Goal: Find specific page/section: Find specific page/section

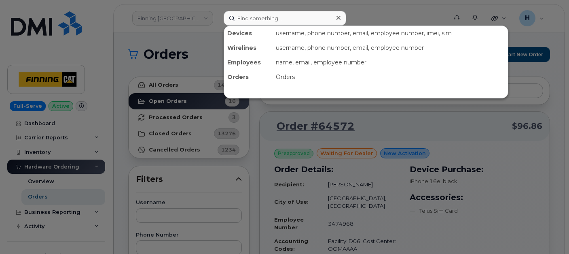
click at [260, 18] on input at bounding box center [285, 18] width 123 height 15
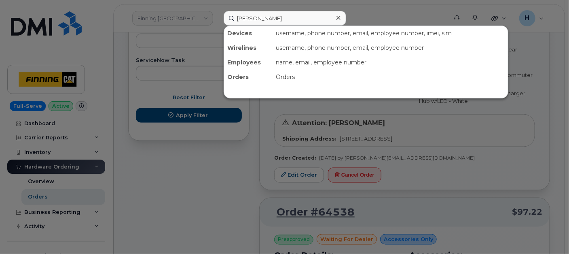
type input "[PERSON_NAME]"
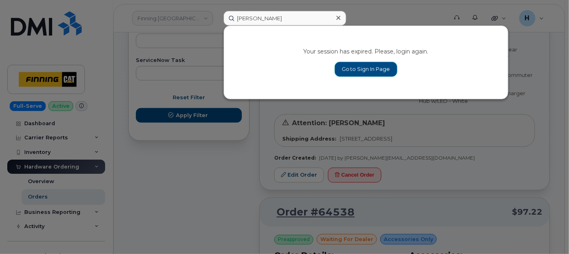
click at [347, 67] on link "Go to Sign In Page" at bounding box center [366, 69] width 62 height 15
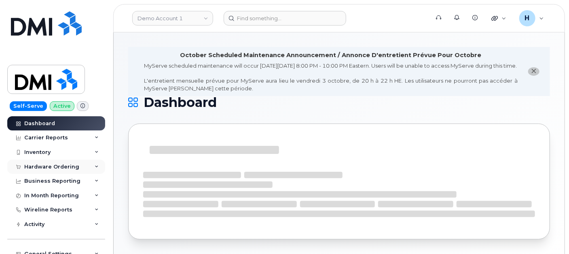
click at [65, 164] on div "Hardware Ordering" at bounding box center [51, 166] width 55 height 6
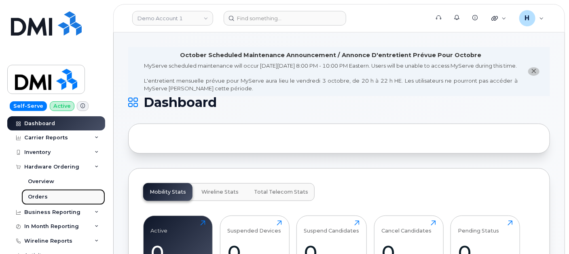
click at [48, 198] on link "Orders" at bounding box center [63, 196] width 84 height 15
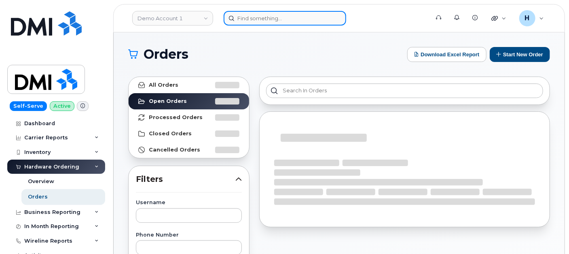
click at [275, 16] on input at bounding box center [285, 18] width 123 height 15
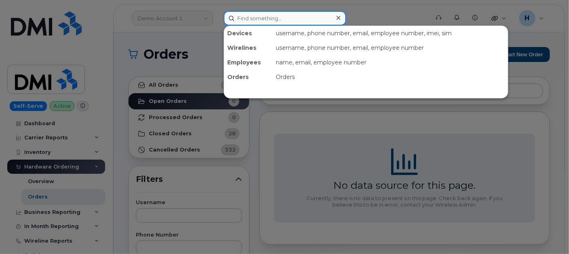
paste input "[PERSON_NAME]"
type input "[PERSON_NAME]"
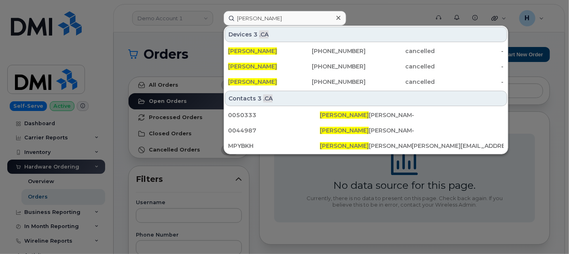
click at [337, 19] on icon at bounding box center [339, 18] width 4 height 6
